Goal: Book appointment/travel/reservation

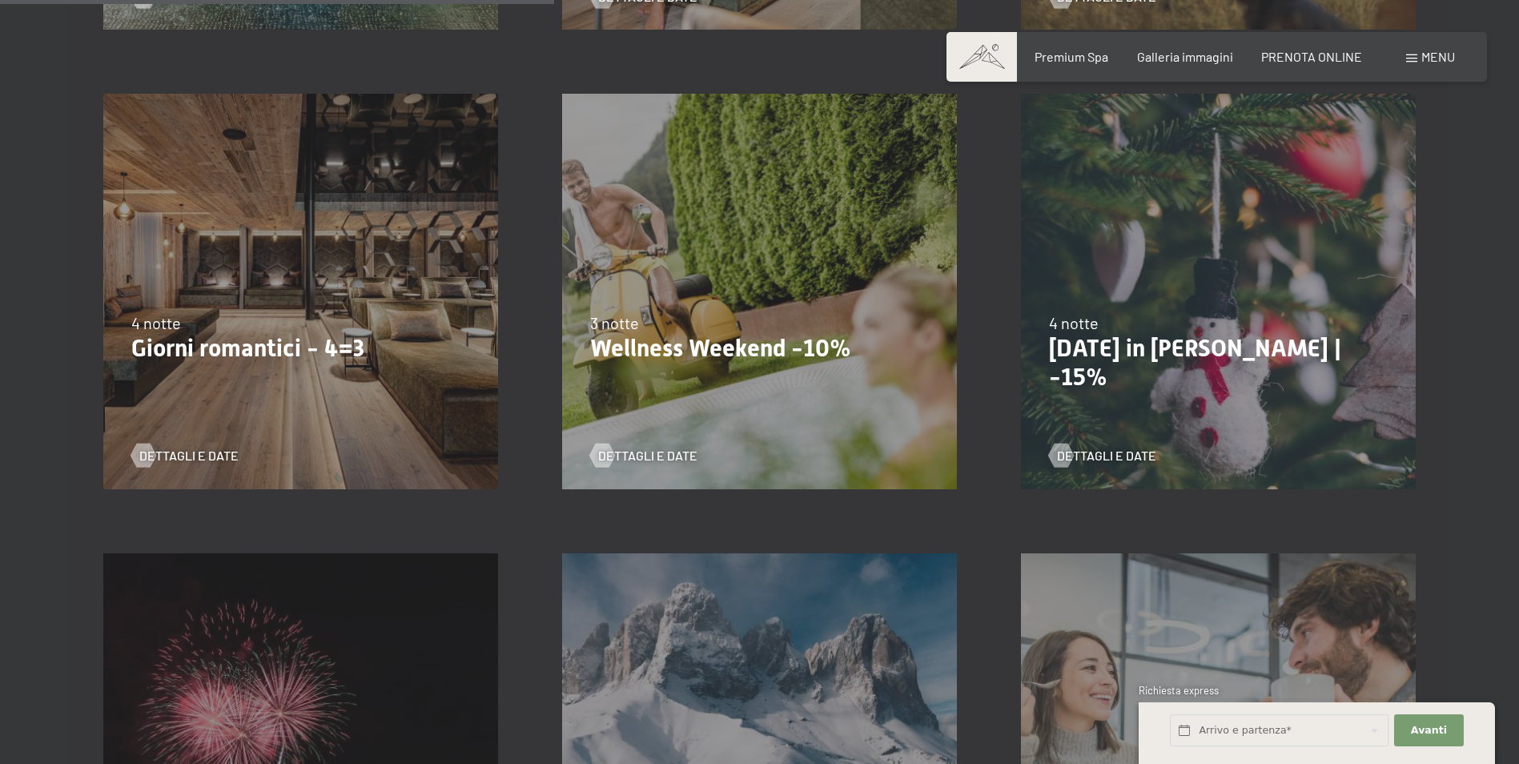
scroll to position [1201, 0]
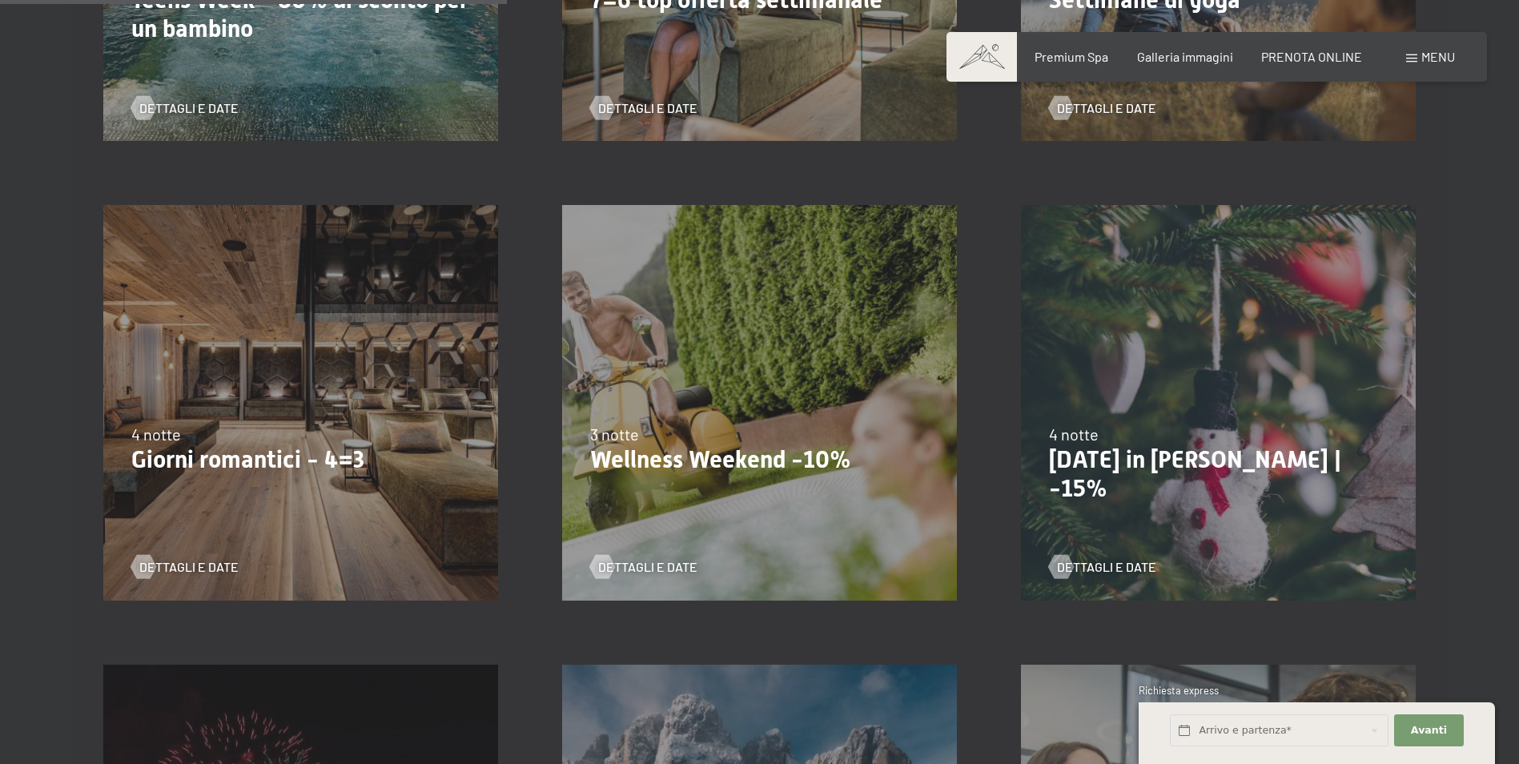
click at [656, 424] on span "Consenso marketing*" at bounding box center [666, 428] width 121 height 16
click at [598, 424] on input "Consenso marketing*" at bounding box center [590, 428] width 16 height 16
checkbox input "false"
click at [648, 565] on span "Dettagli e Date" at bounding box center [663, 567] width 99 height 18
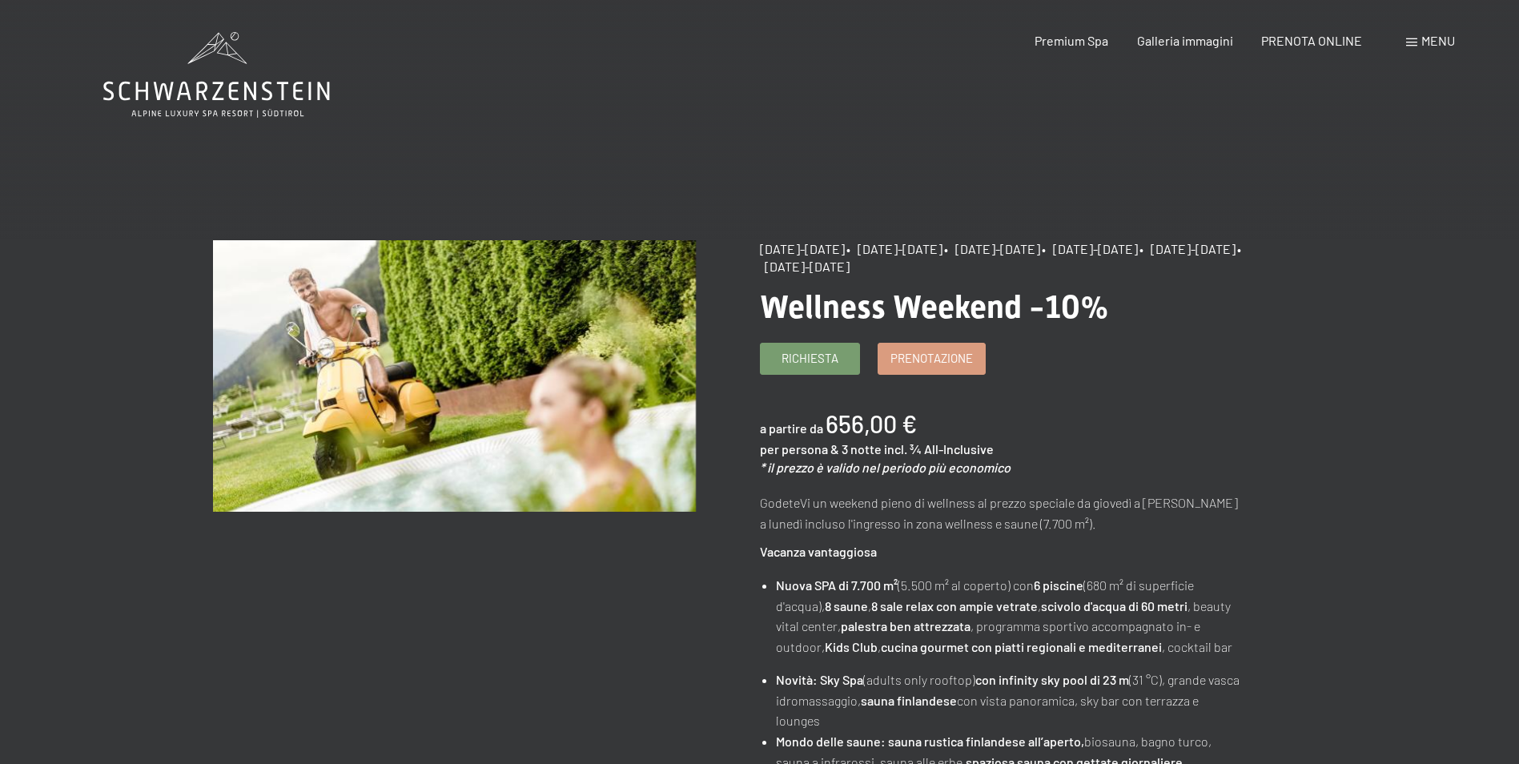
click at [1417, 38] on div "Menu" at bounding box center [1430, 41] width 49 height 18
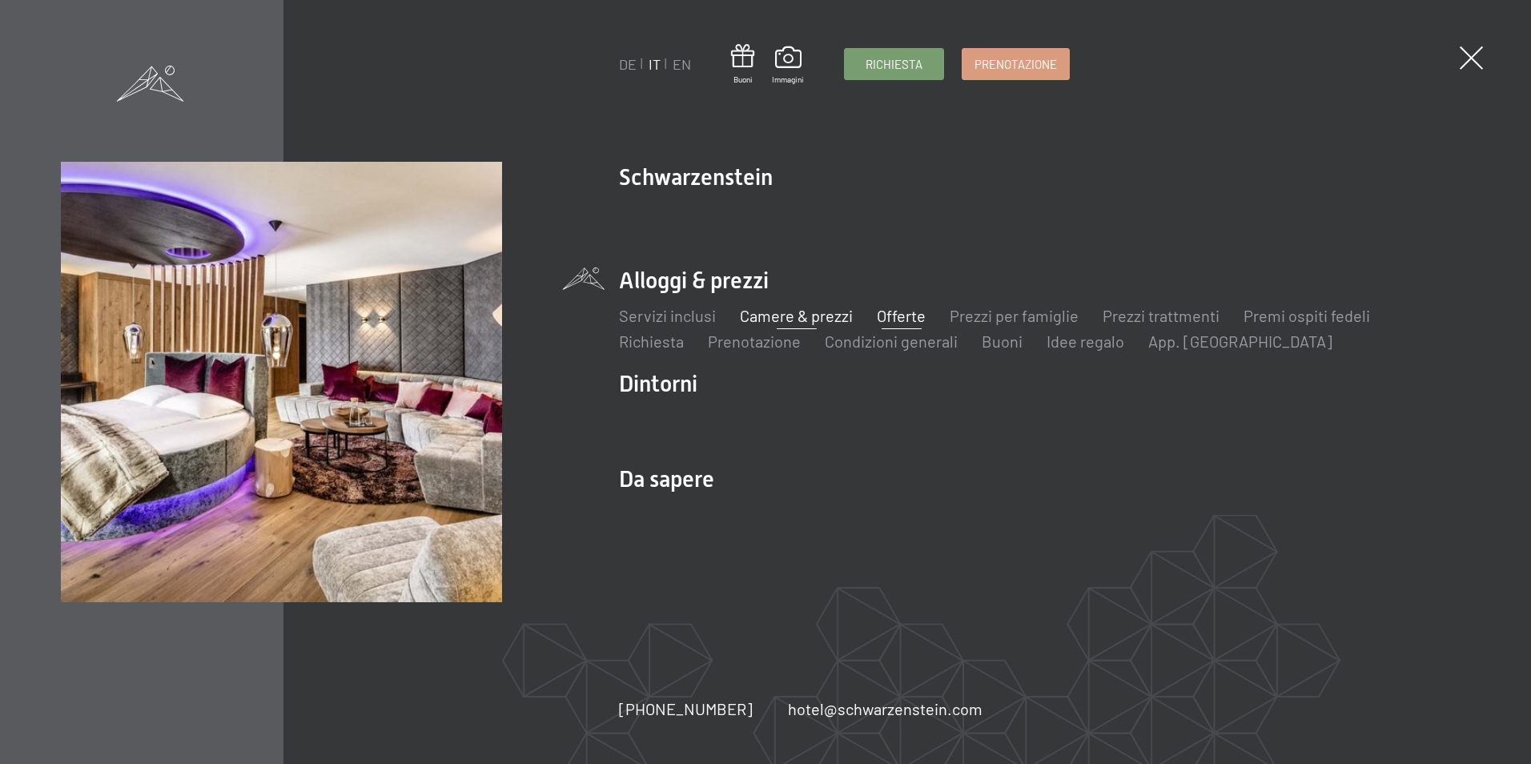
click at [782, 312] on link "Camere & prezzi" at bounding box center [796, 315] width 113 height 19
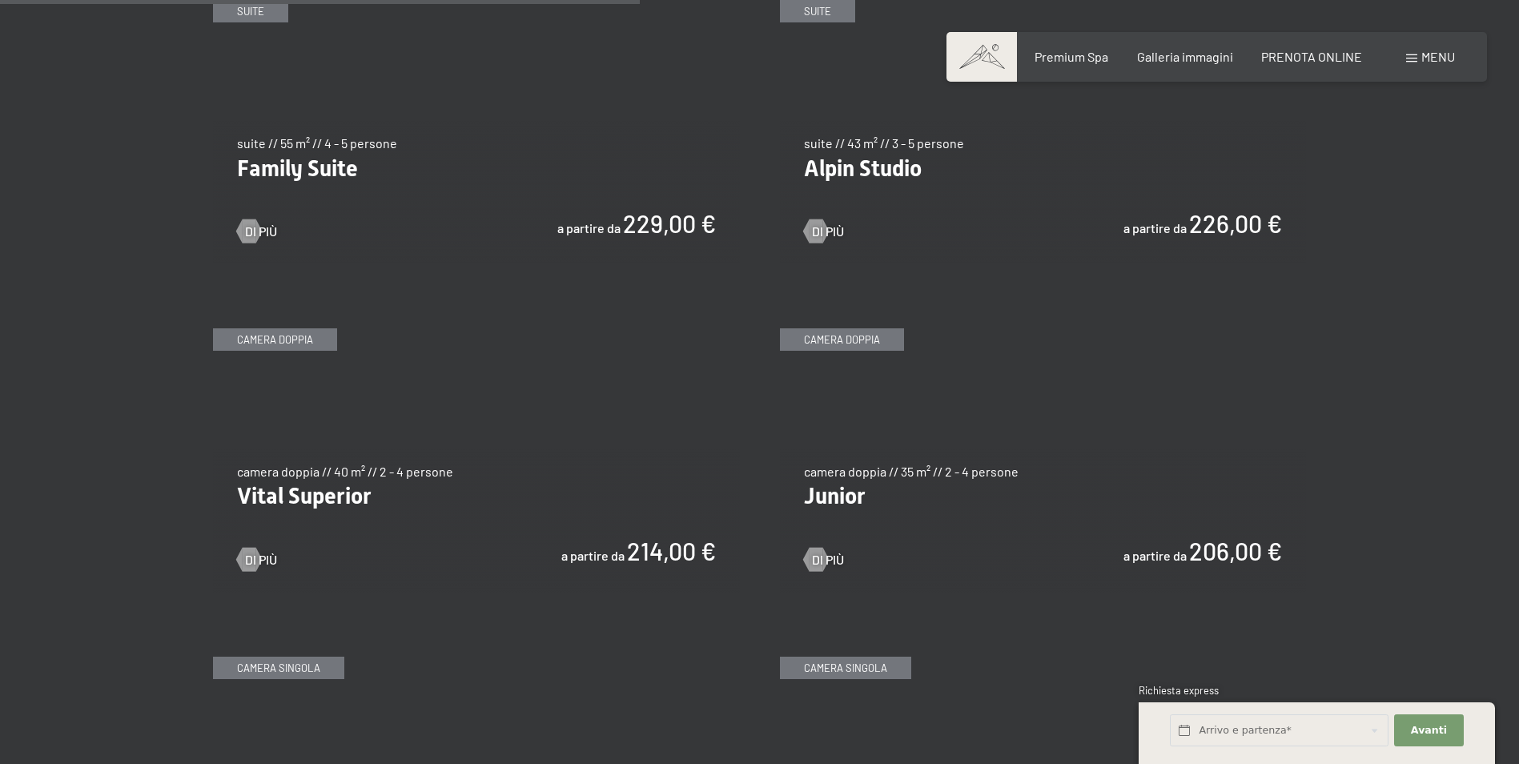
scroll to position [2161, 0]
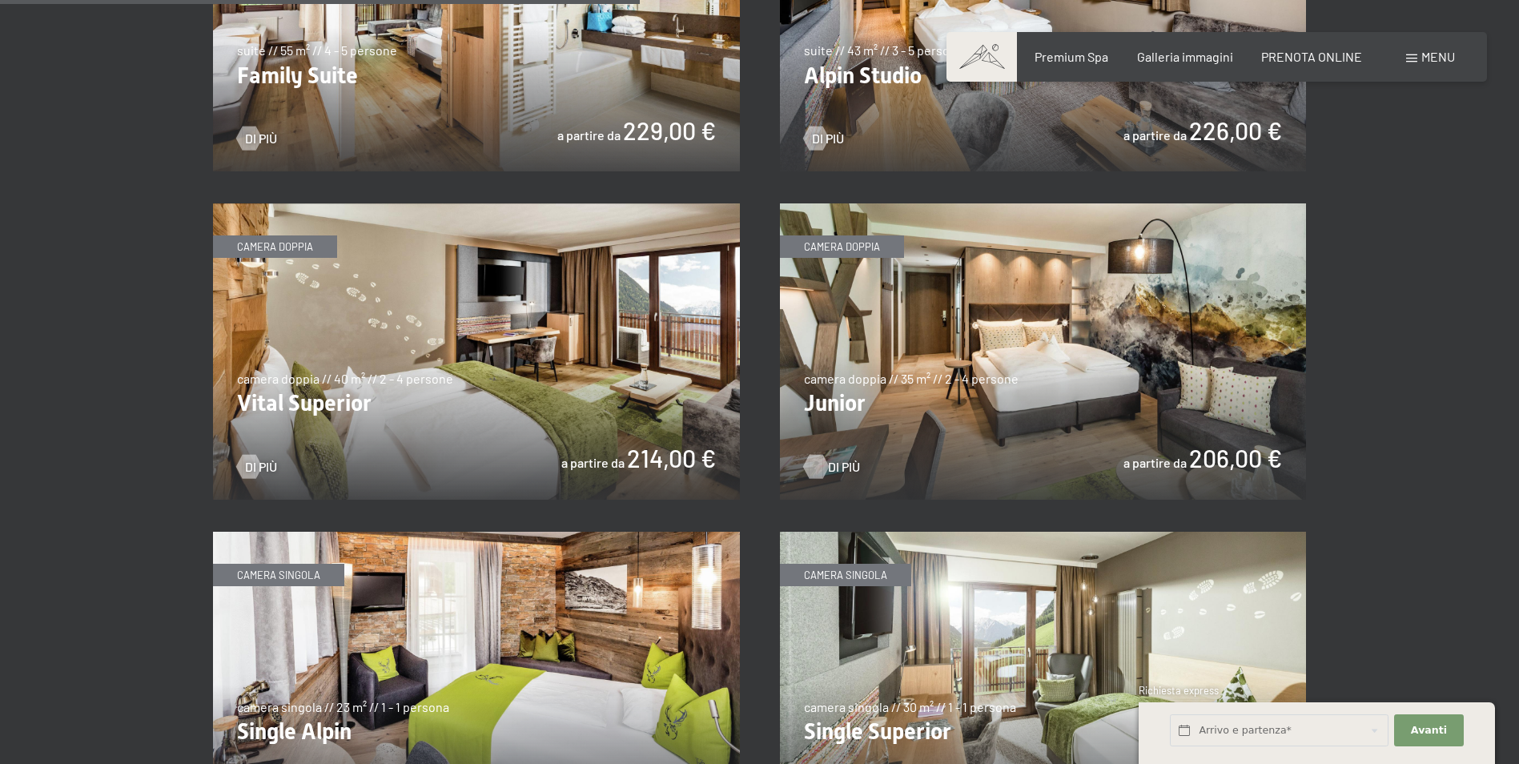
click at [835, 469] on span "Di più" at bounding box center [844, 467] width 32 height 18
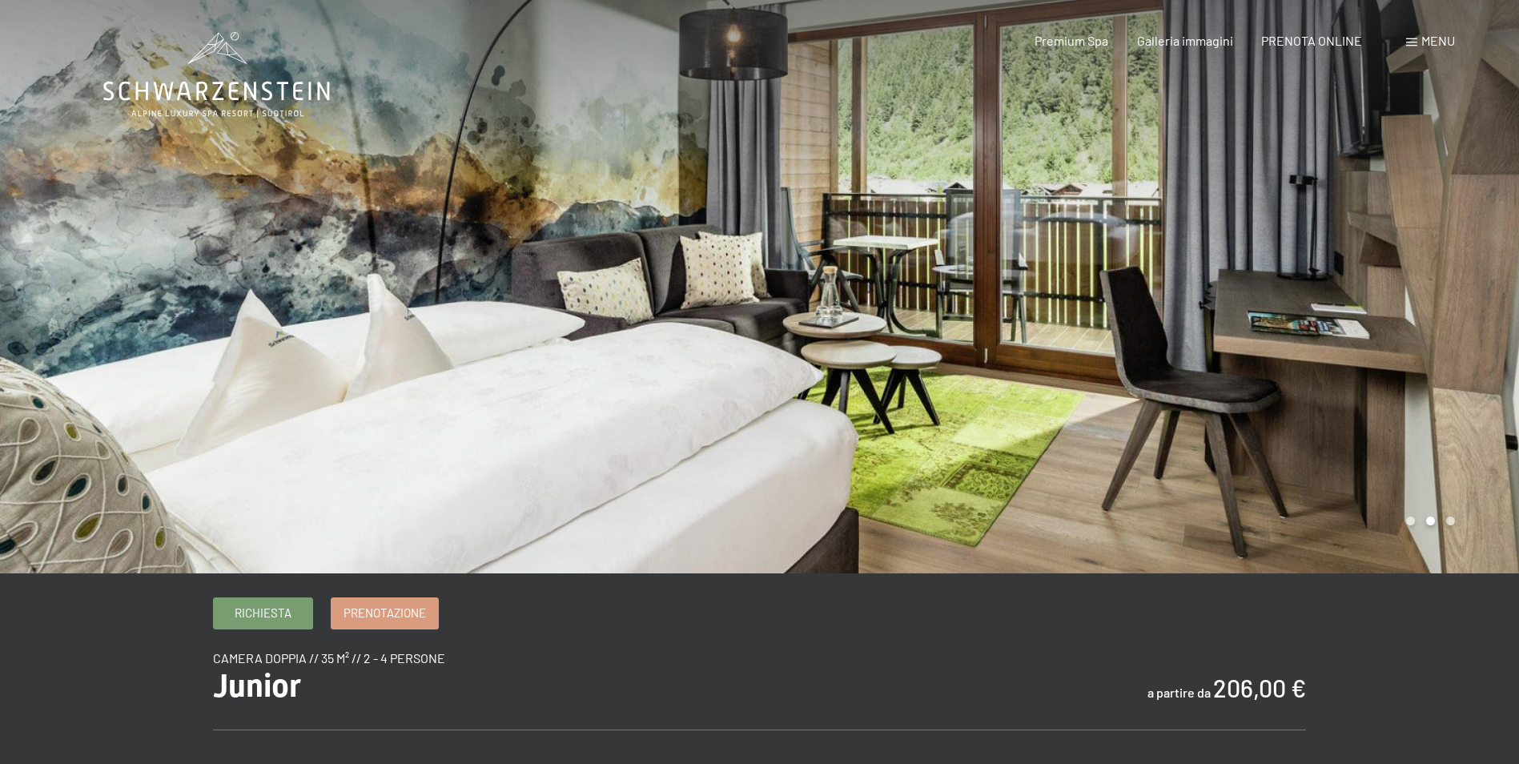
click at [1260, 329] on div at bounding box center [1140, 286] width 760 height 573
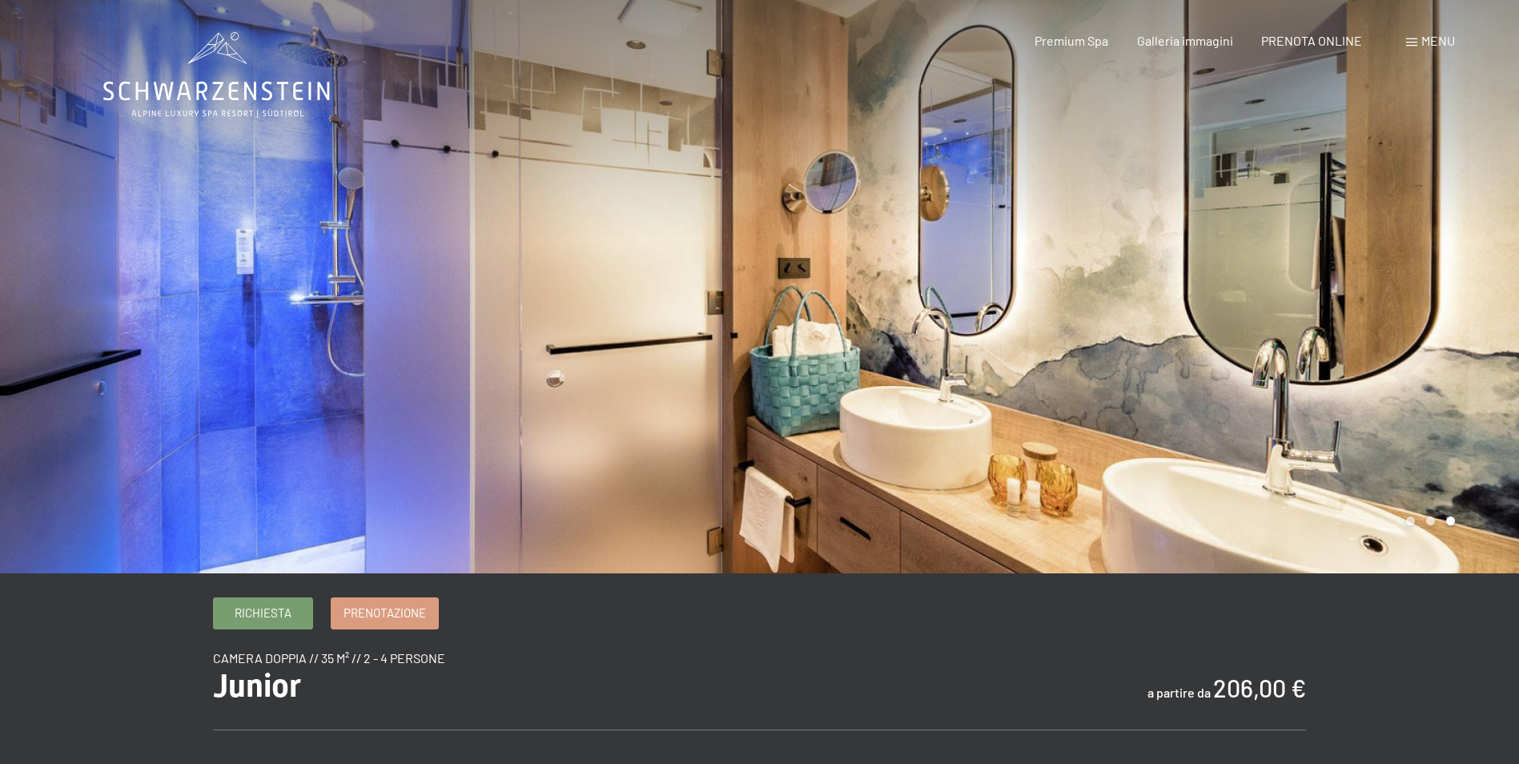
click at [1263, 329] on div at bounding box center [1140, 286] width 760 height 573
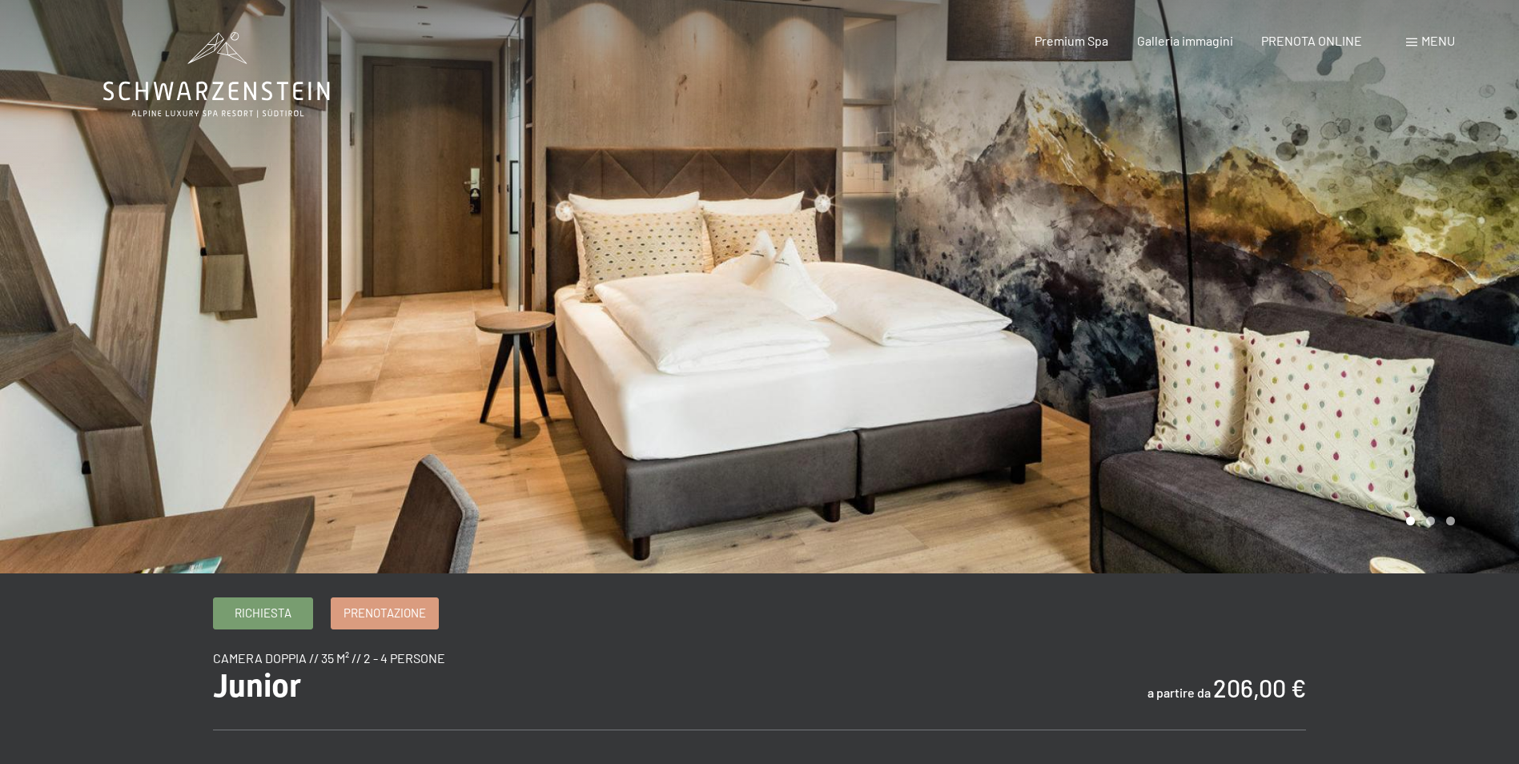
click at [1266, 330] on div at bounding box center [1140, 286] width 760 height 573
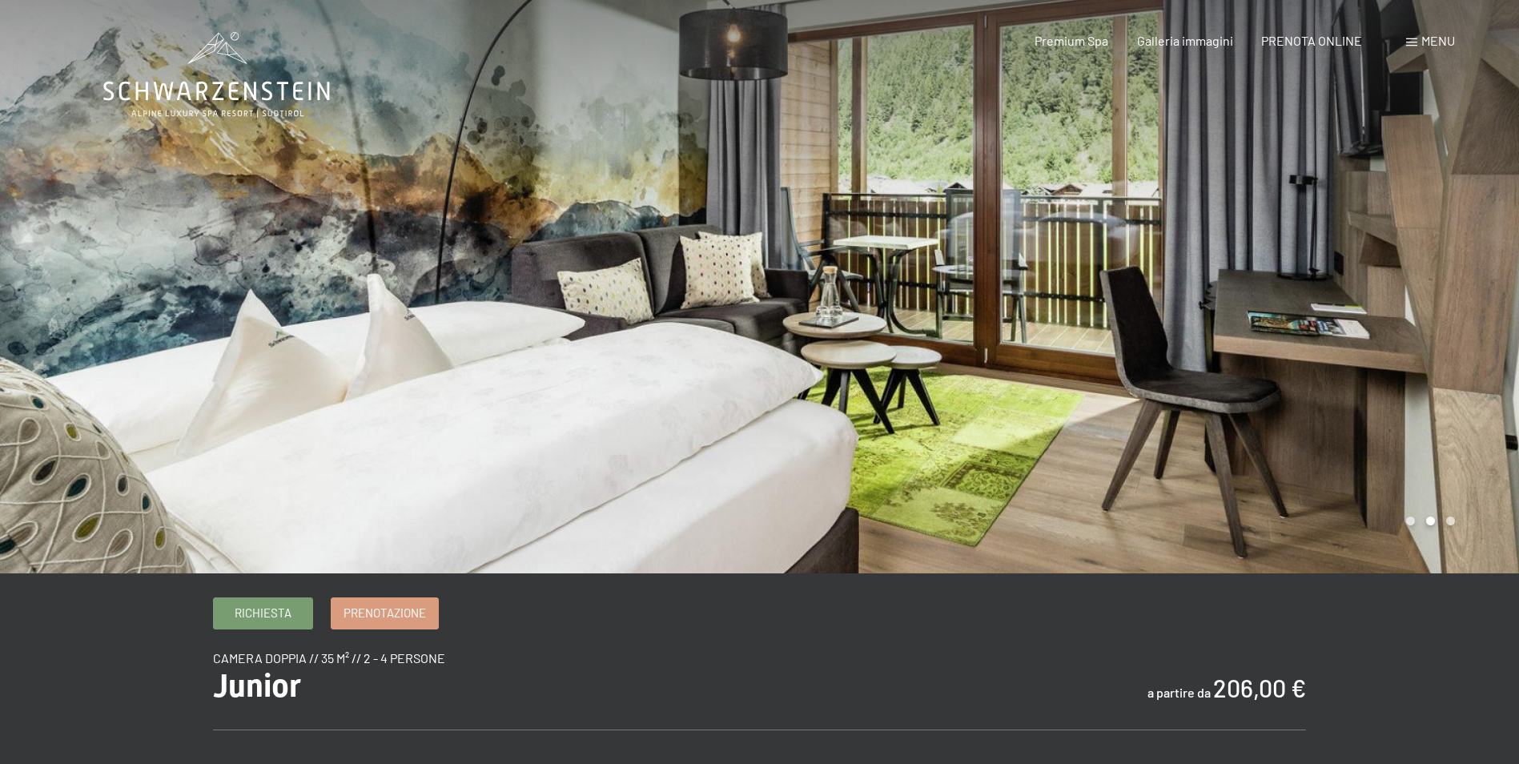
click at [1266, 330] on div at bounding box center [1140, 286] width 760 height 573
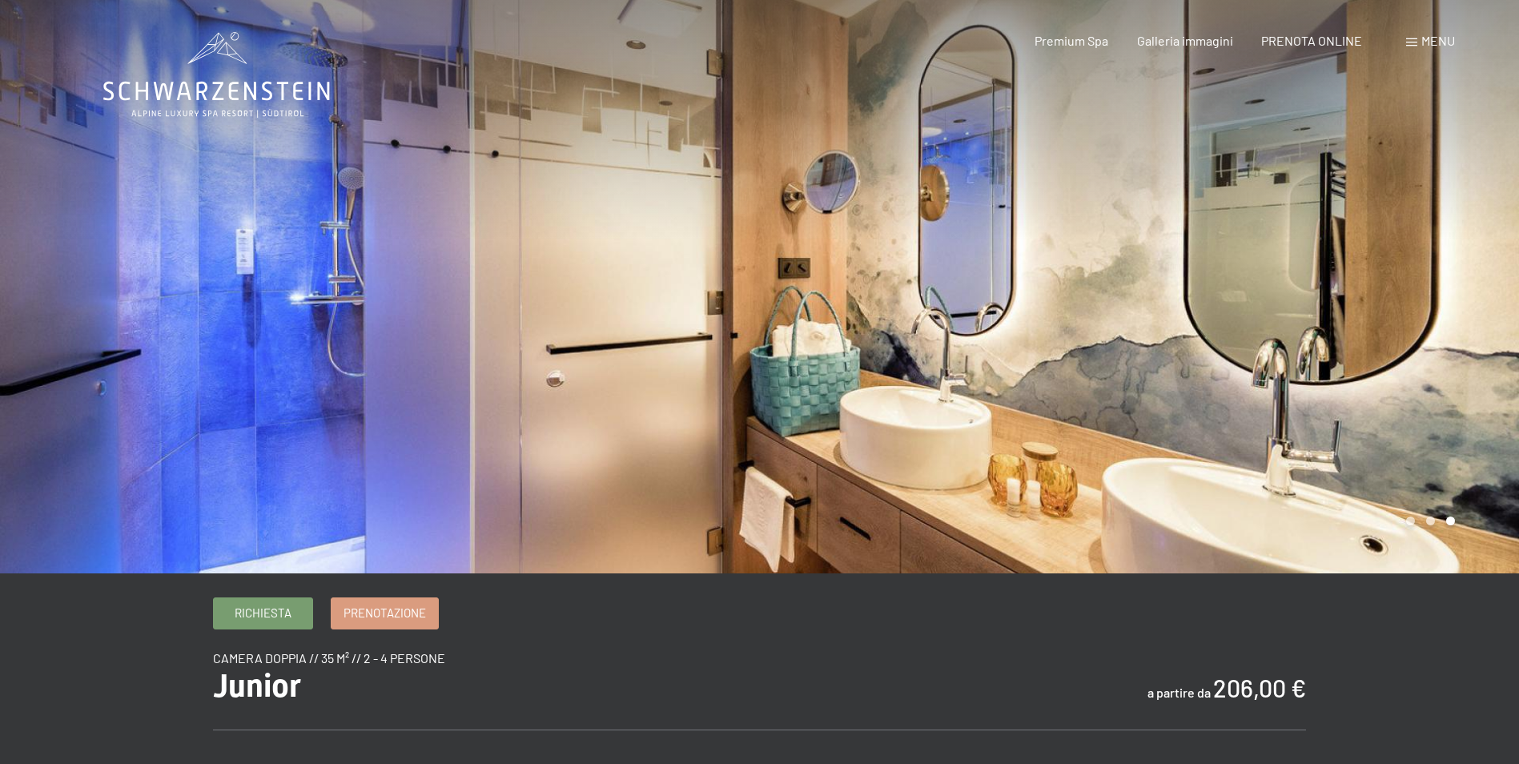
click at [1266, 330] on div at bounding box center [1140, 286] width 760 height 573
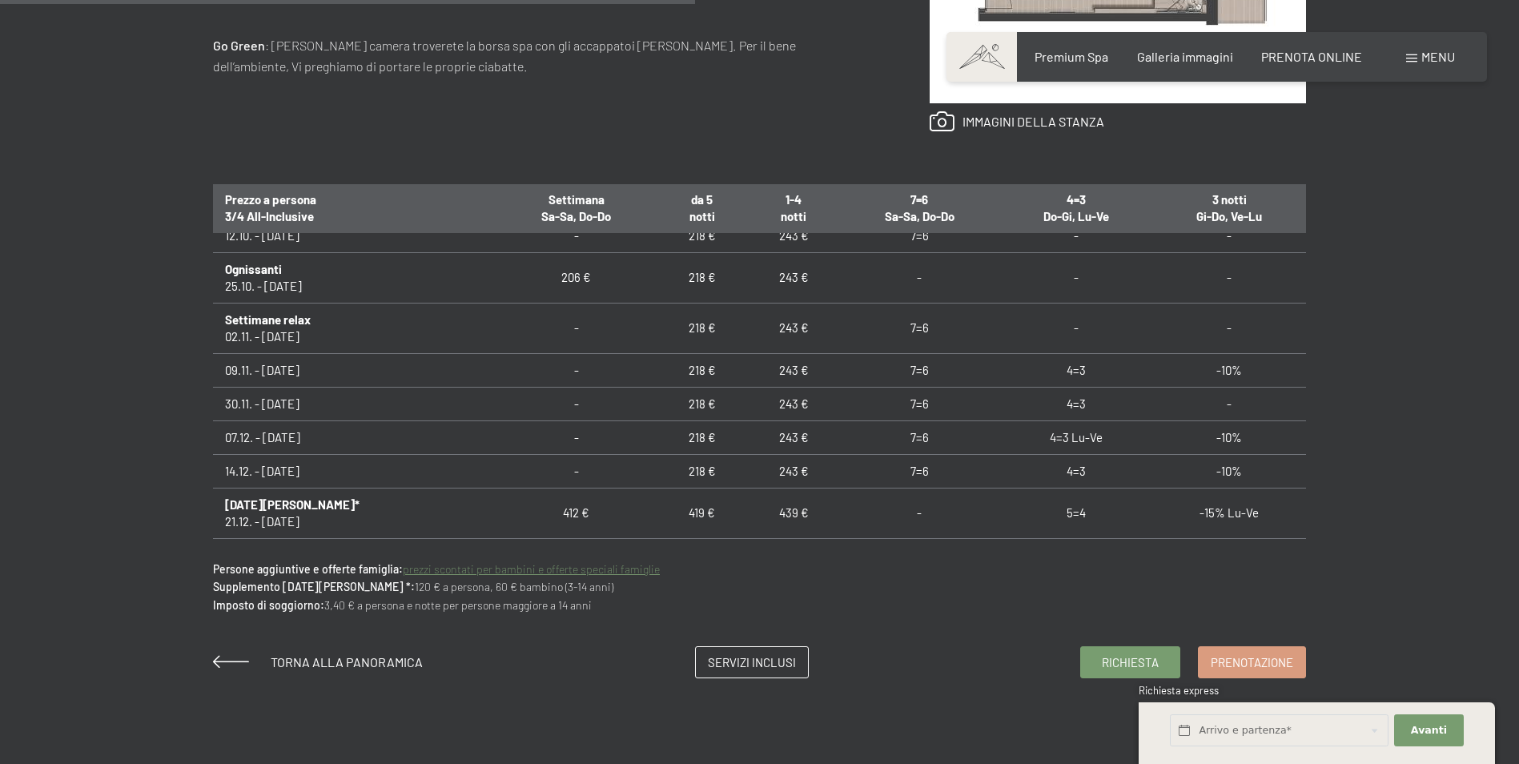
scroll to position [240, 0]
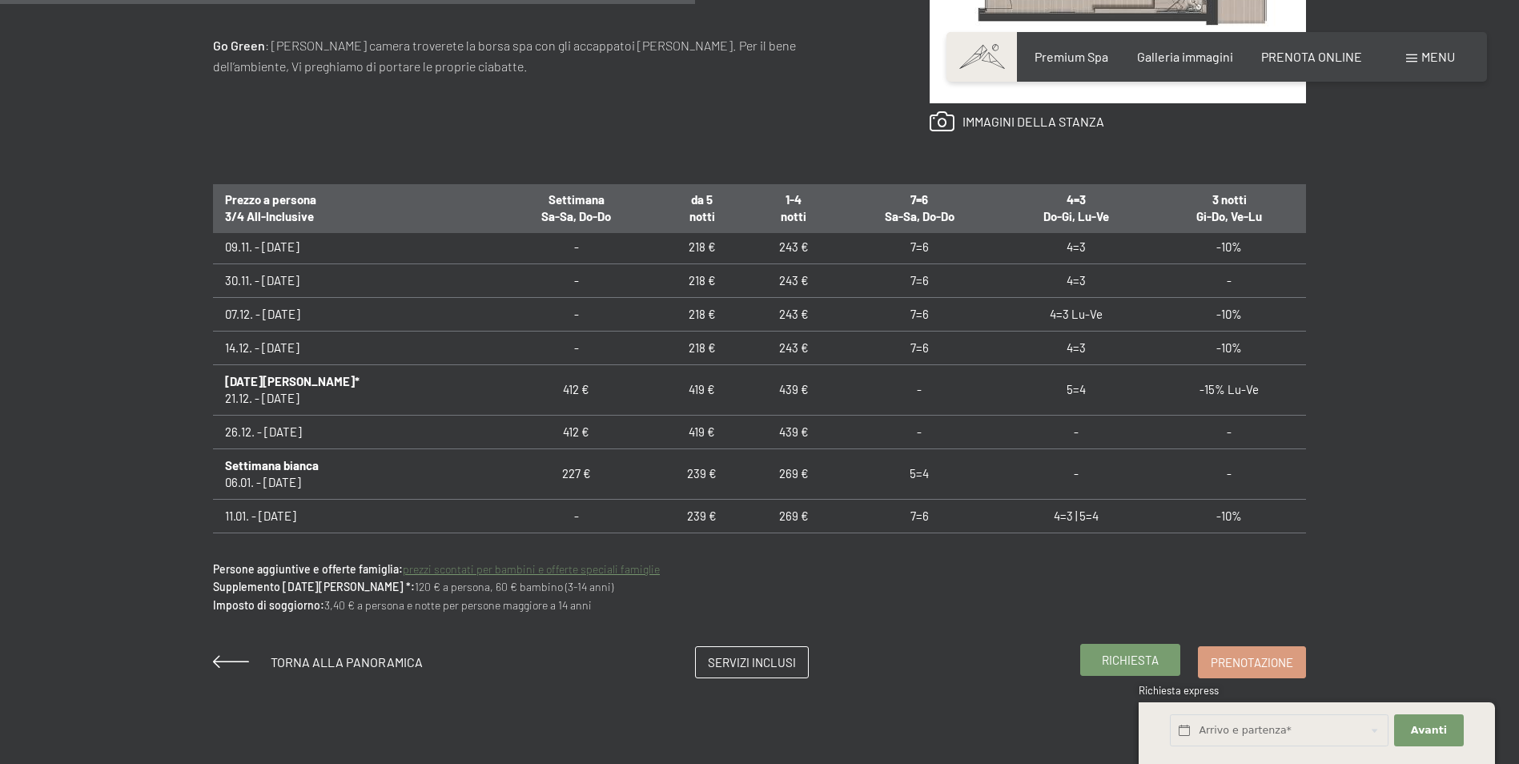
click at [1130, 663] on span "Richiesta" at bounding box center [1130, 660] width 57 height 17
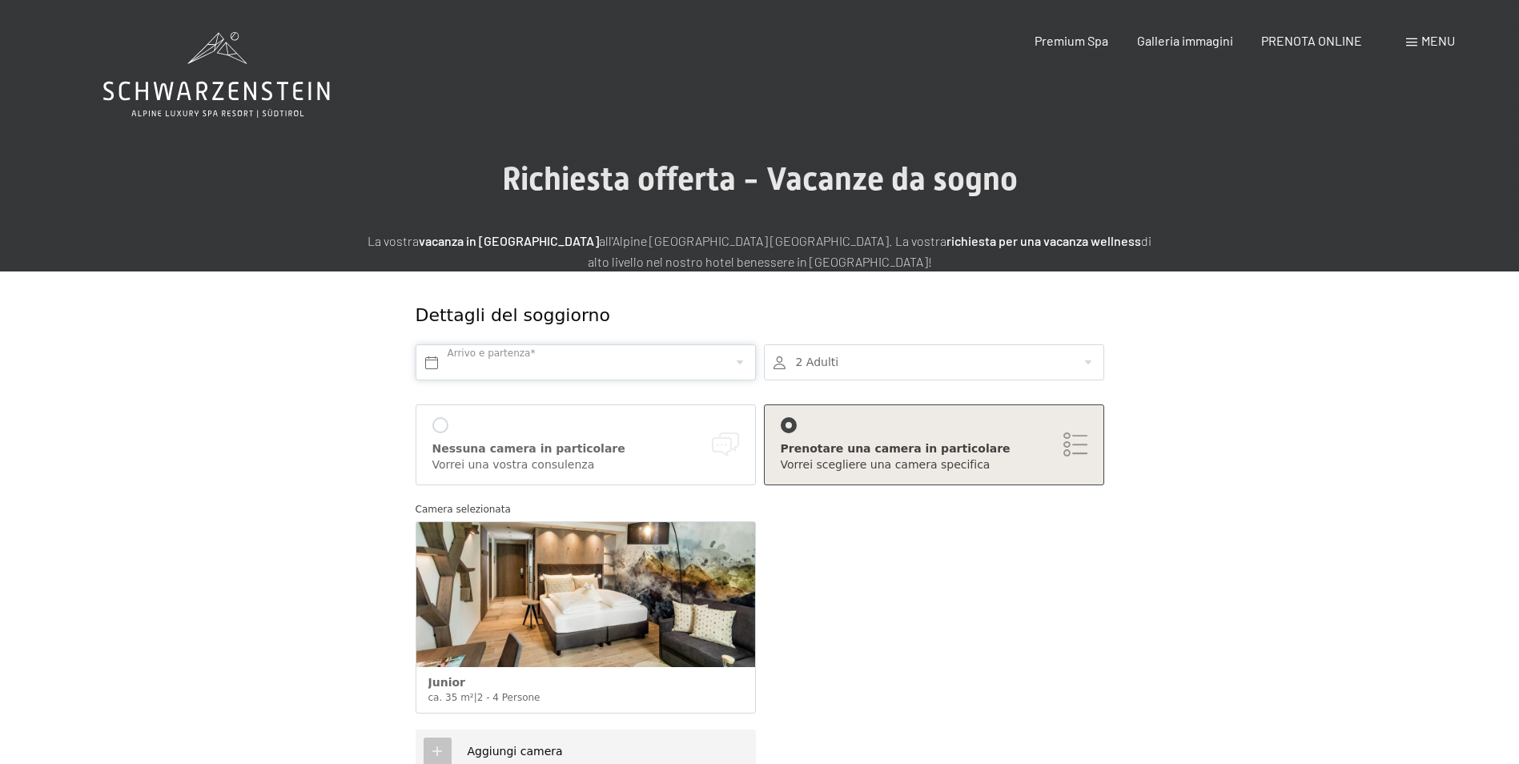
click at [704, 366] on input "text" at bounding box center [585, 362] width 340 height 36
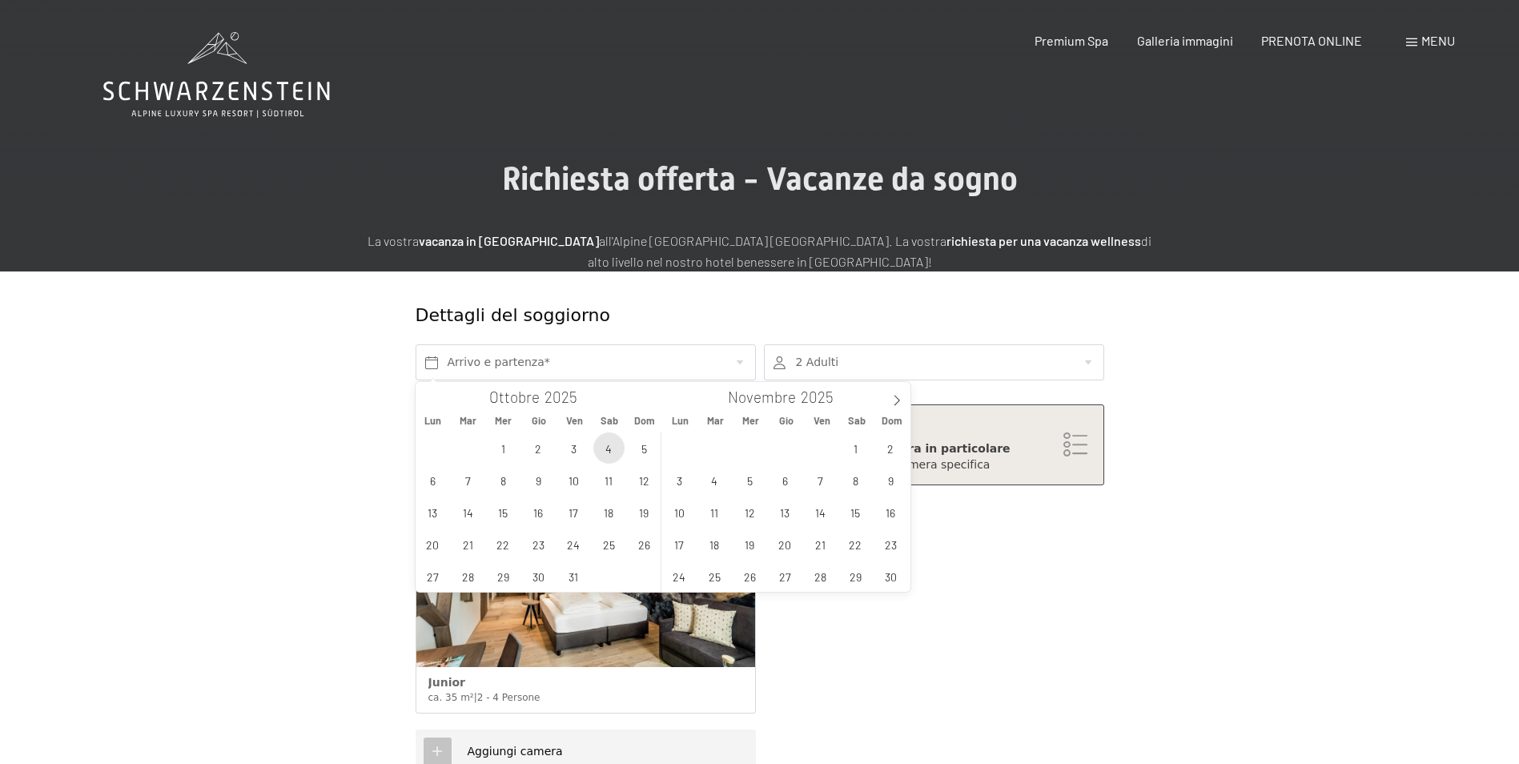
click at [601, 448] on span "4" at bounding box center [608, 447] width 31 height 31
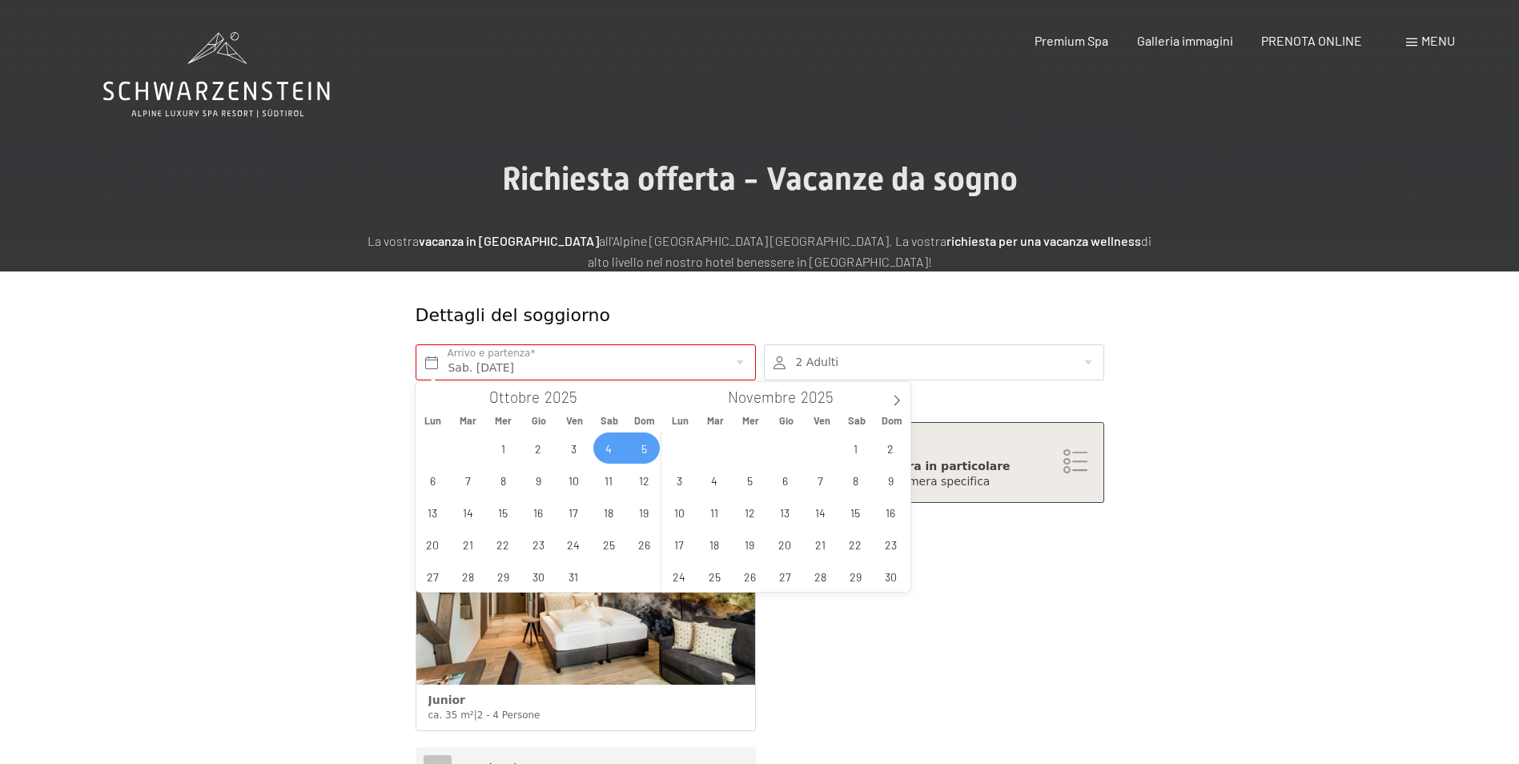
click at [648, 451] on span "5" at bounding box center [643, 447] width 31 height 31
type input "Sab. [DATE] - Dom. [DATE]"
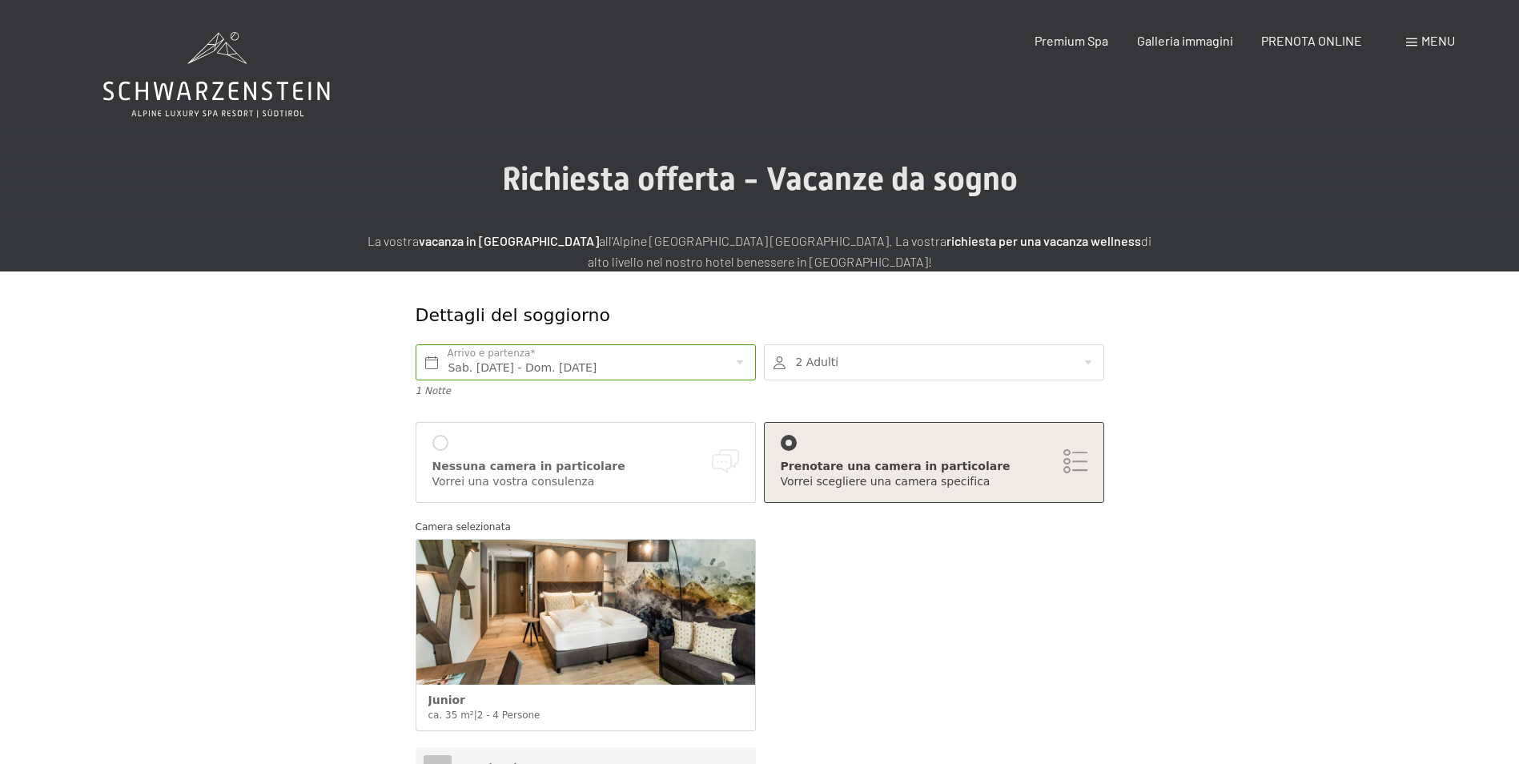
click at [443, 445] on div at bounding box center [440, 443] width 16 height 16
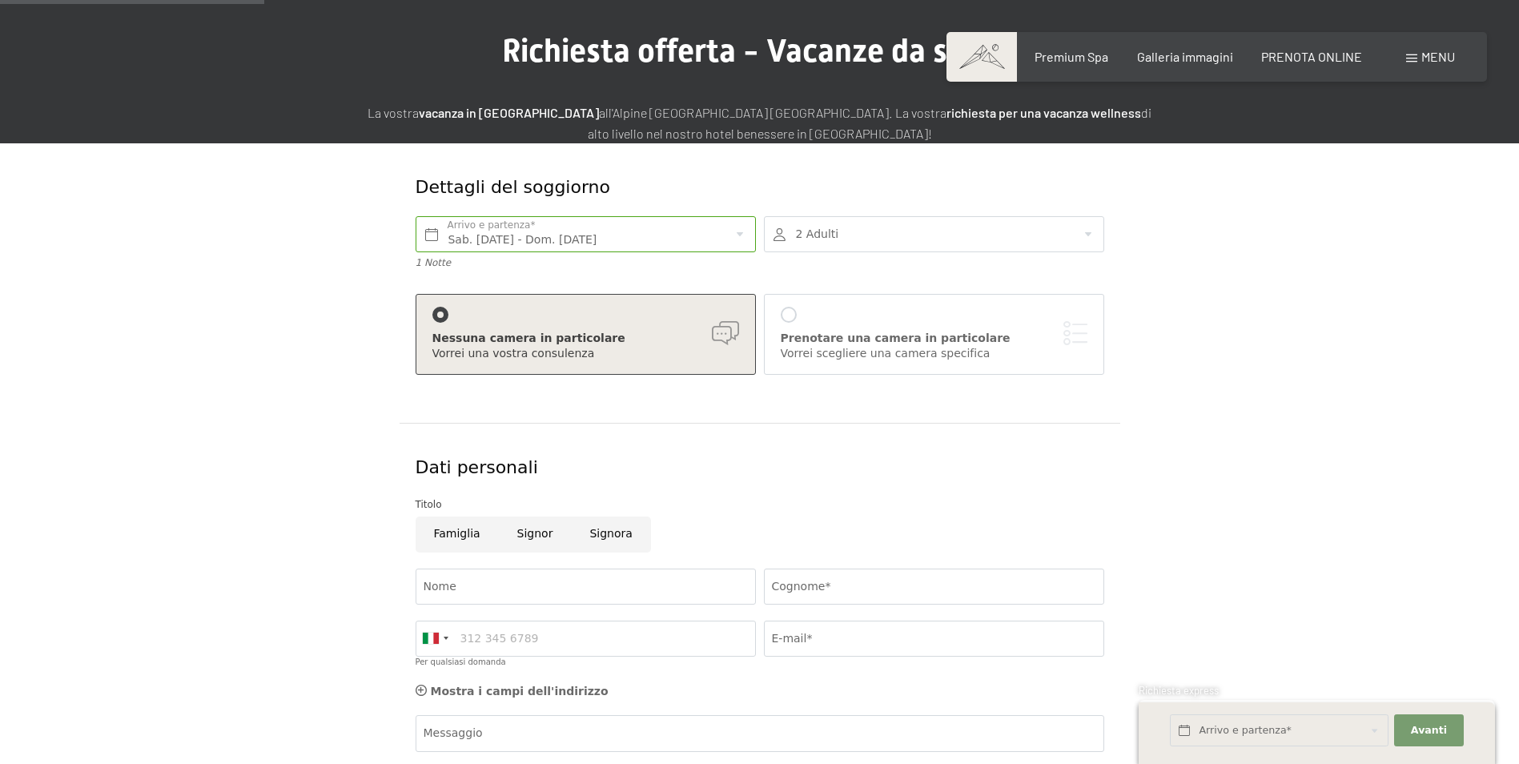
scroll to position [240, 0]
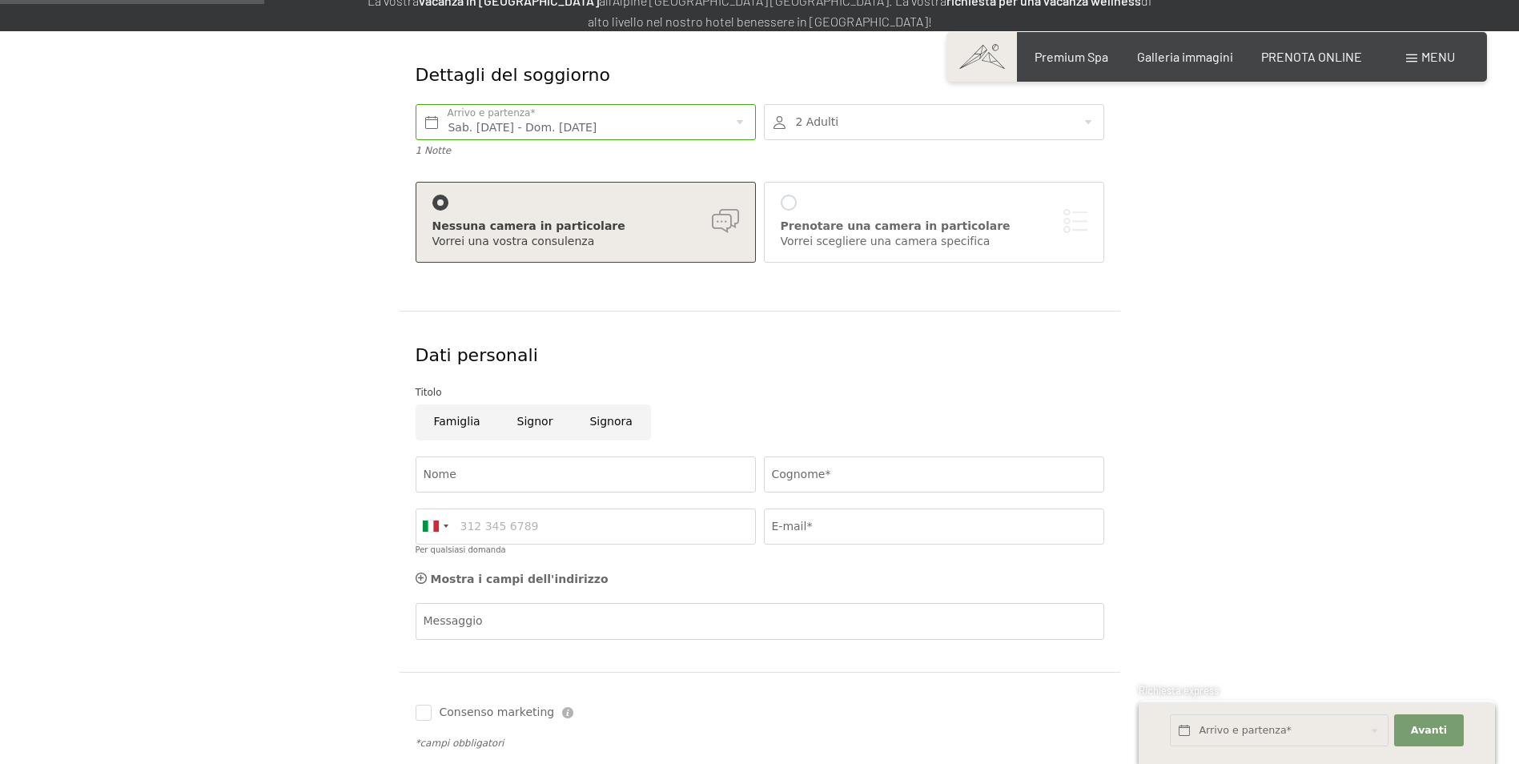
click at [532, 422] on input "Signor" at bounding box center [535, 422] width 73 height 36
radio input "true"
click at [523, 477] on input "Nome" at bounding box center [585, 474] width 340 height 36
type input "marco"
type input "garavaldi"
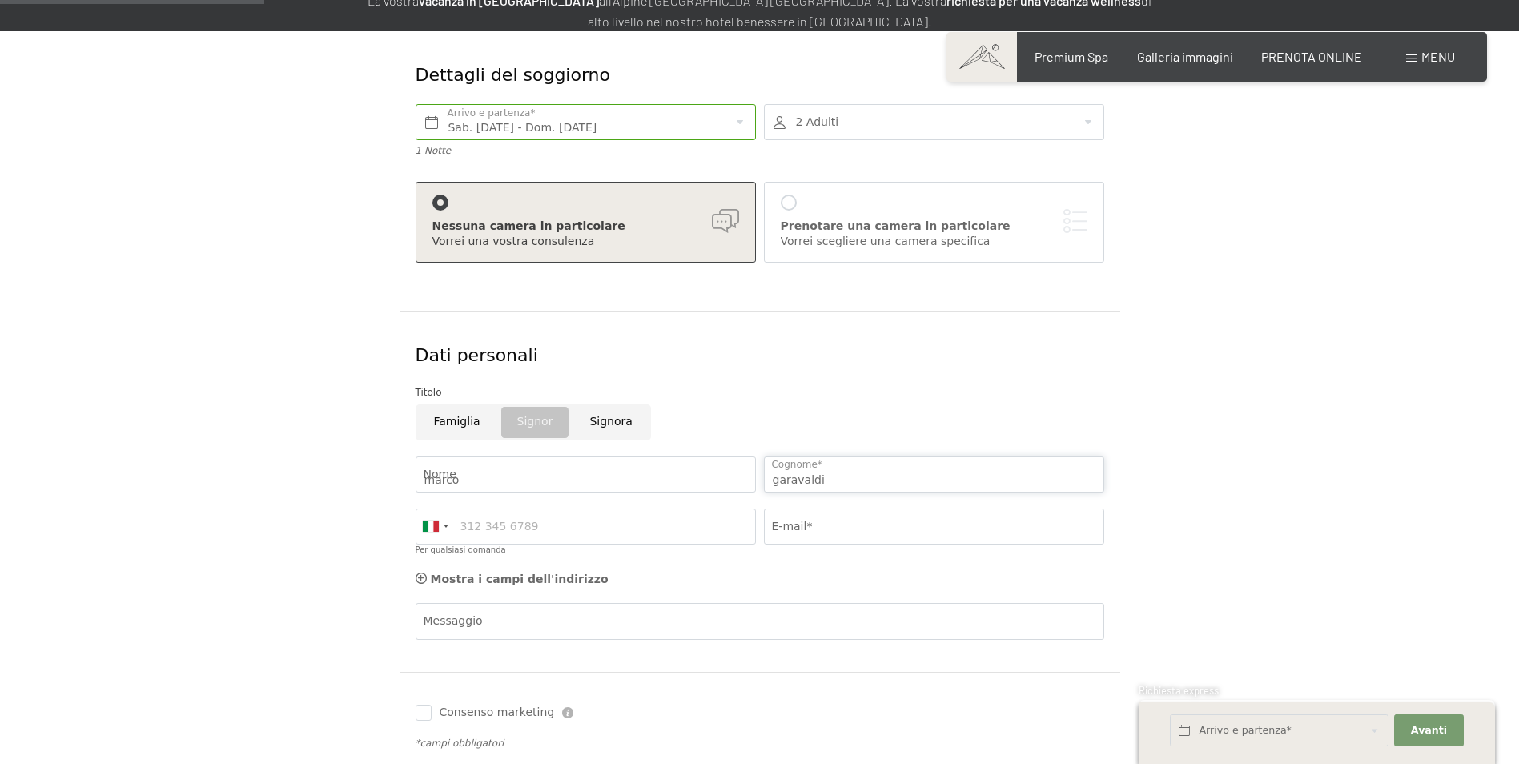
type input "3487590644"
type input "marcogaravaldi@fipsrl.it"
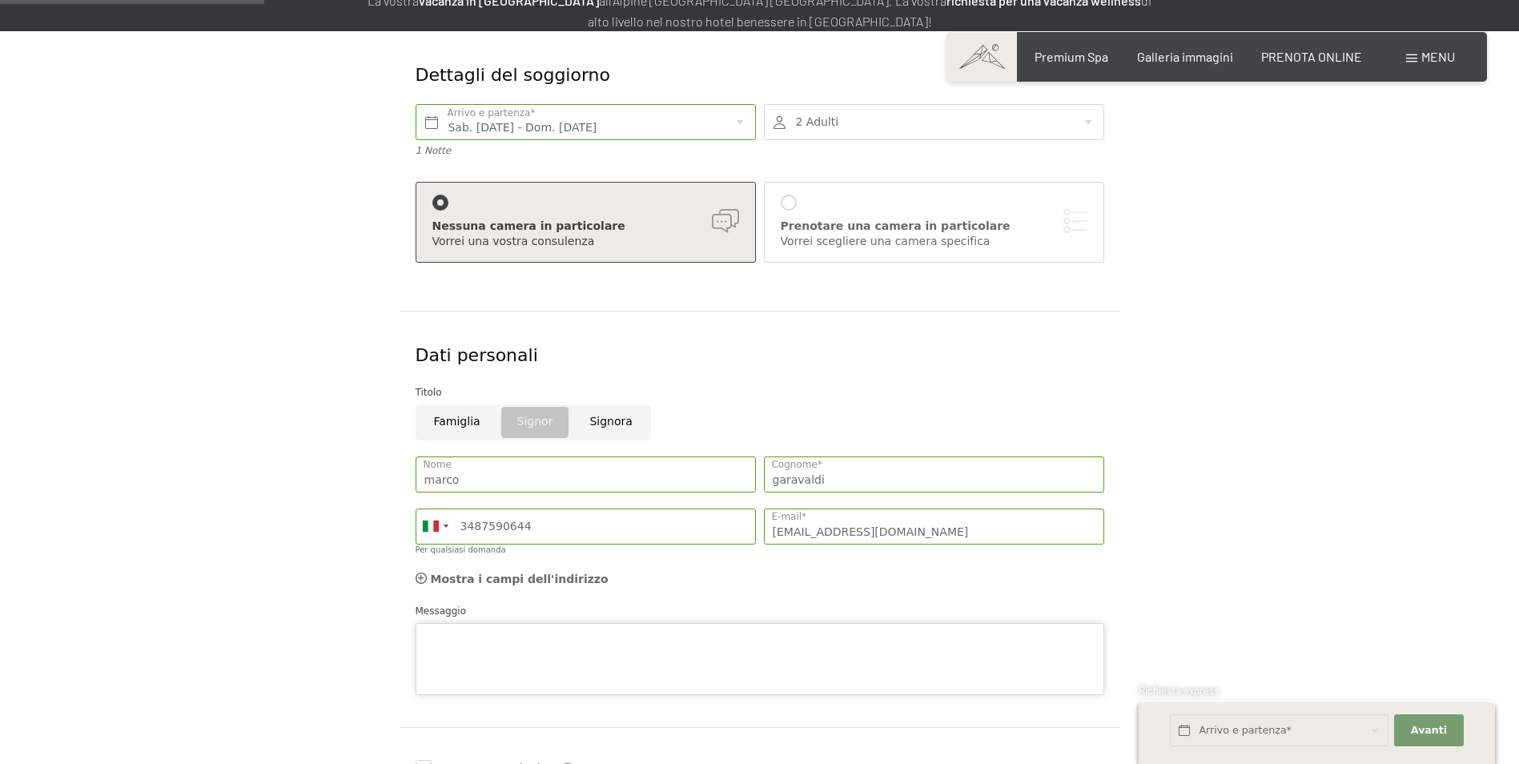
click at [515, 625] on textarea "Messaggio" at bounding box center [759, 659] width 688 height 72
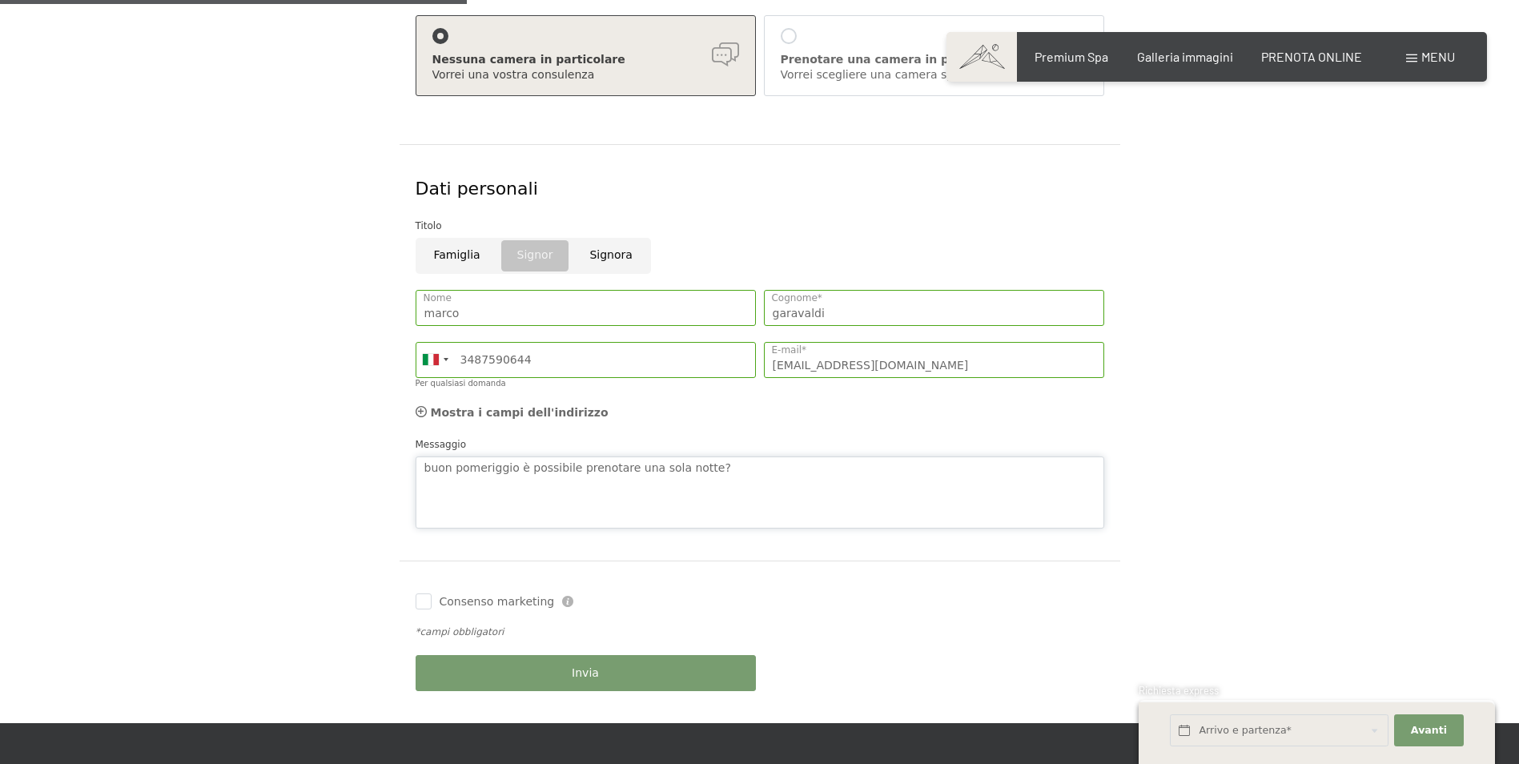
scroll to position [480, 0]
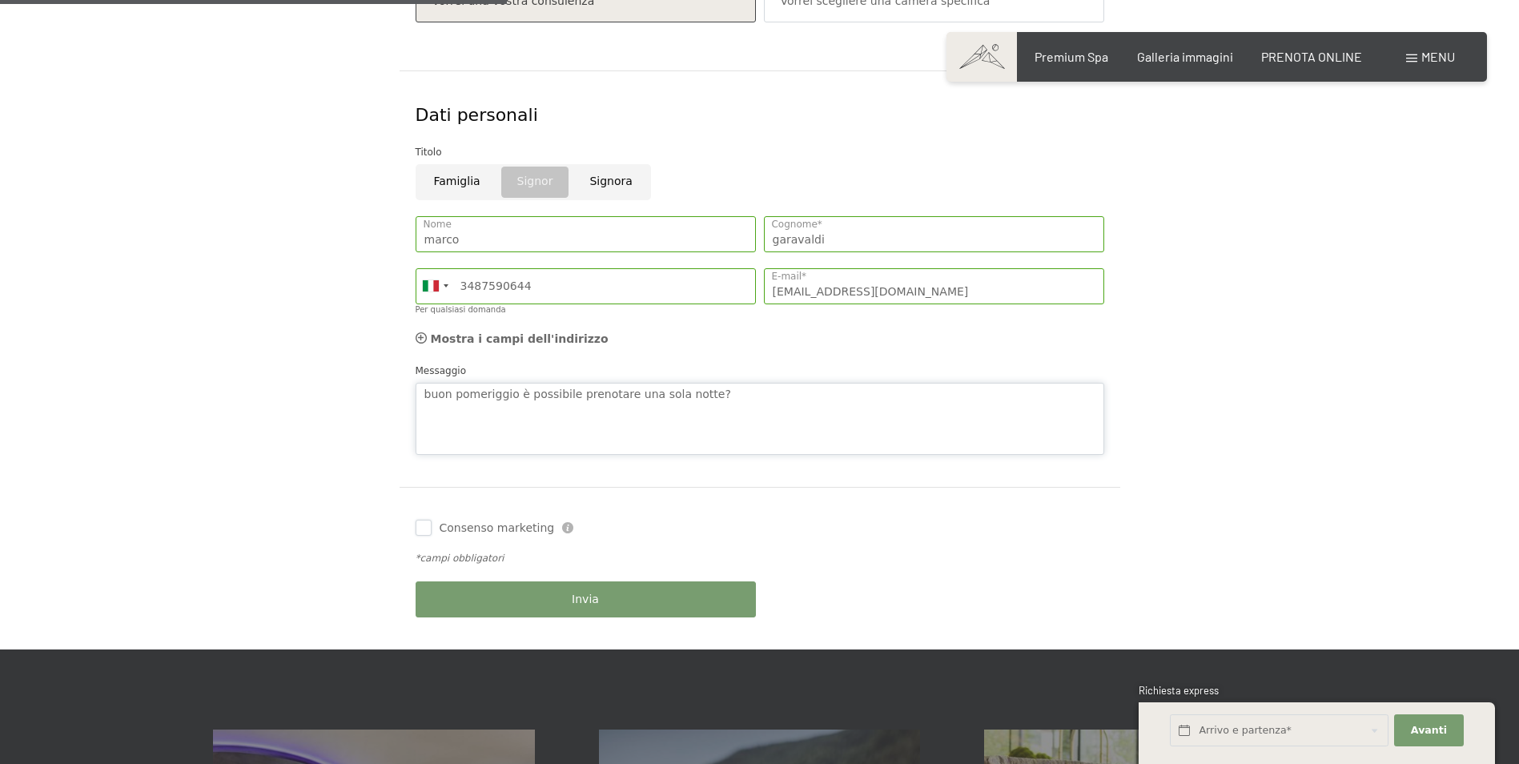
type textarea "buon pomeriggio è possibile prenotare una sola notte?"
click at [421, 528] on input "Consenso marketing" at bounding box center [423, 528] width 16 height 16
checkbox input "true"
click at [570, 599] on button "Invia" at bounding box center [585, 599] width 340 height 36
